Goal: Information Seeking & Learning: Learn about a topic

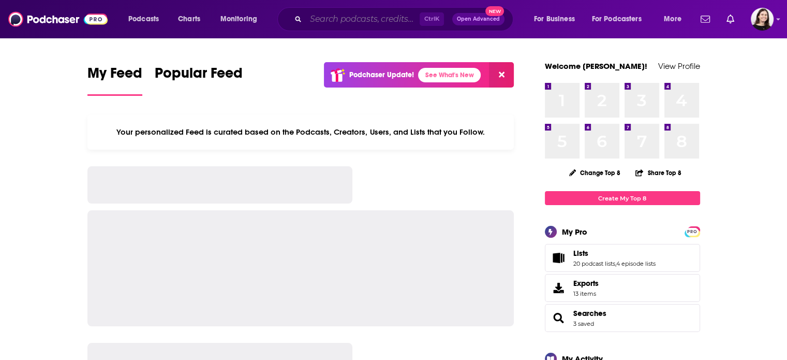
drag, startPoint x: 0, startPoint y: 0, endPoint x: 350, endPoint y: 23, distance: 350.6
click at [350, 23] on input "Search podcasts, credits, & more..." at bounding box center [363, 19] width 114 height 17
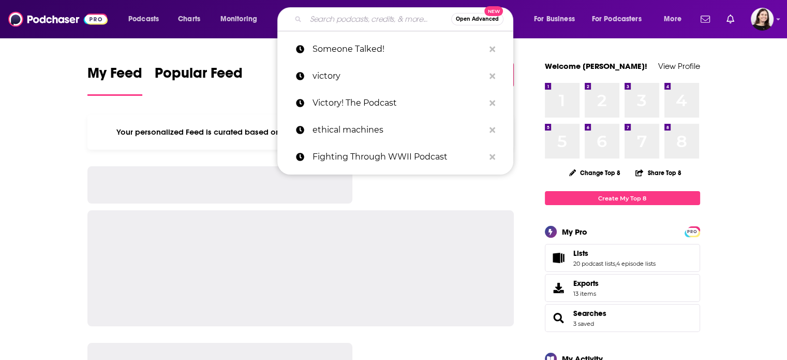
paste input "ReThinking with [PERSON_NAME]"
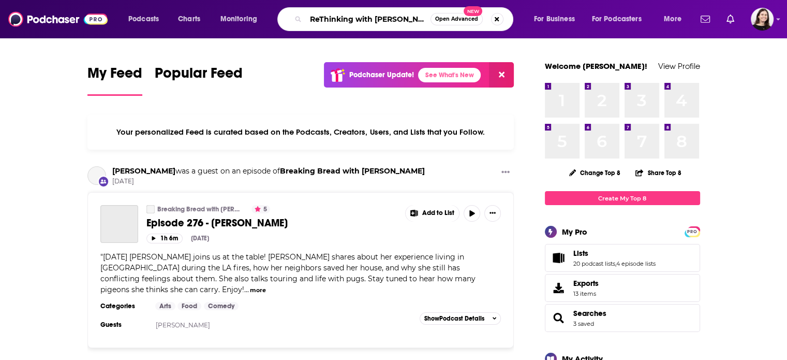
type input "ReThinking with [PERSON_NAME]"
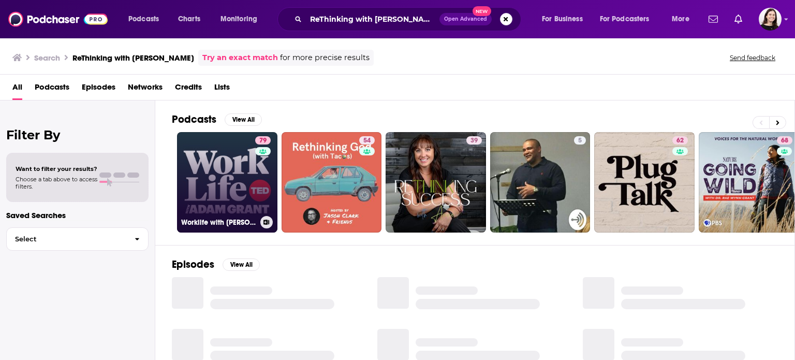
click at [237, 169] on link "79 Worklife with [PERSON_NAME]" at bounding box center [227, 182] width 100 height 100
